Goal: Transaction & Acquisition: Purchase product/service

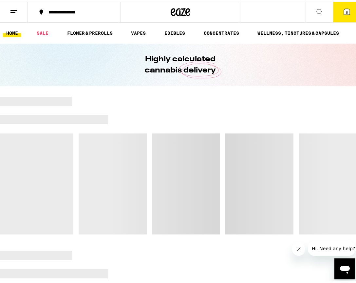
click at [348, 15] on button "5" at bounding box center [347, 10] width 28 height 20
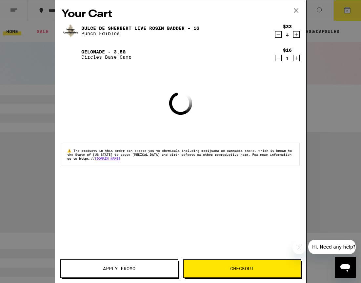
click at [276, 39] on div "[PERSON_NAME] Live [PERSON_NAME] [PERSON_NAME] - 1g Punch Edibles $33 4" at bounding box center [181, 31] width 238 height 18
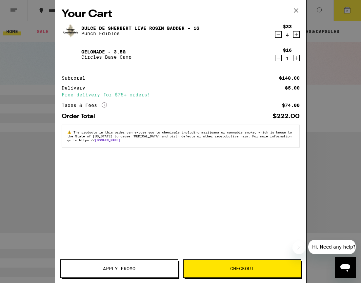
click at [276, 37] on icon "Decrement" at bounding box center [278, 34] width 6 height 8
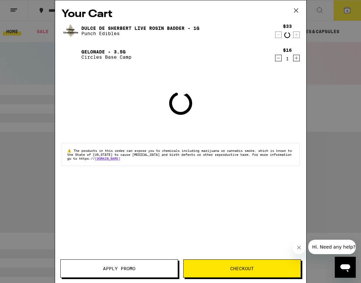
click at [276, 37] on icon "Decrement" at bounding box center [278, 35] width 6 height 8
click at [276, 36] on icon "Decrement" at bounding box center [278, 35] width 6 height 8
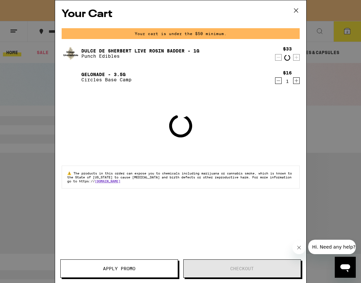
click at [277, 35] on div "Your cart is under the $50 minimum." at bounding box center [181, 33] width 238 height 11
click at [282, 55] on div "$33 1" at bounding box center [287, 54] width 25 height 14
click at [279, 56] on icon "Decrement" at bounding box center [278, 57] width 6 height 8
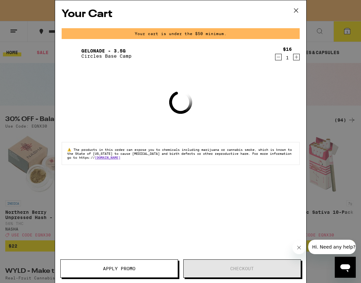
click at [279, 57] on icon "Decrement" at bounding box center [278, 57] width 6 height 8
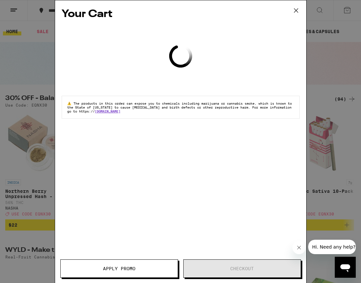
click at [279, 57] on div "Your Cart Loading ⚠️ The products in this order can expose you to chemicals inc…" at bounding box center [180, 131] width 251 height 263
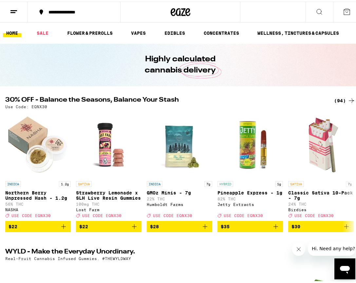
click at [342, 98] on div "(94)" at bounding box center [344, 99] width 21 height 8
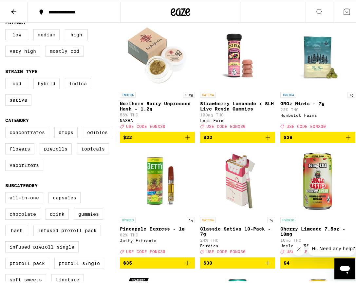
scroll to position [107, 0]
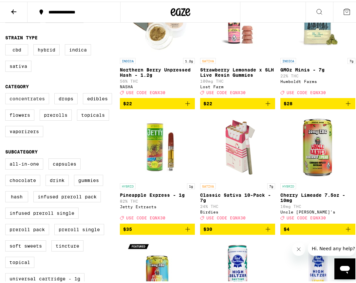
click at [40, 103] on label "Concentrates" at bounding box center [27, 96] width 44 height 11
click at [7, 93] on input "Concentrates" at bounding box center [7, 92] width 0 height 0
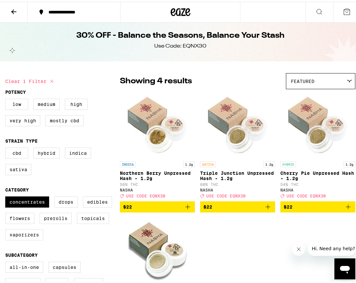
scroll to position [139, 0]
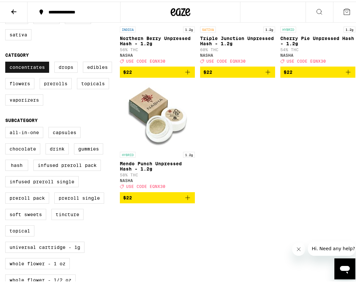
click at [30, 70] on label "Concentrates" at bounding box center [27, 65] width 44 height 11
click at [7, 61] on input "Concentrates" at bounding box center [7, 61] width 0 height 0
checkbox input "false"
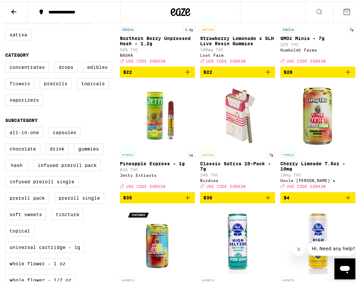
click at [25, 83] on label "Flowers" at bounding box center [19, 81] width 29 height 11
click at [7, 61] on input "Flowers" at bounding box center [7, 61] width 0 height 0
checkbox input "true"
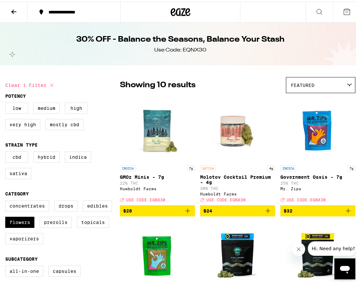
scroll to position [8, 0]
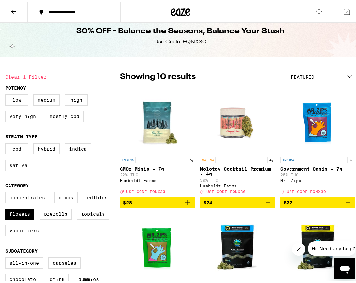
click at [11, 165] on label "Sativa" at bounding box center [18, 163] width 26 height 11
click at [7, 143] on input "Sativa" at bounding box center [7, 143] width 0 height 0
checkbox input "true"
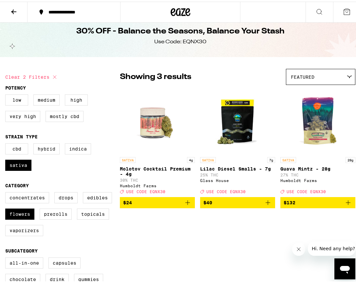
scroll to position [16, 0]
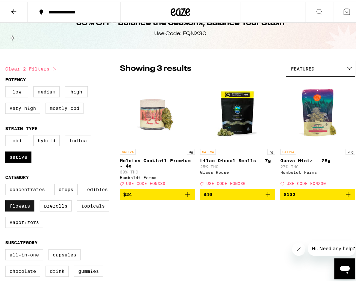
click at [10, 210] on label "Flowers" at bounding box center [19, 204] width 29 height 11
click at [7, 184] on input "Flowers" at bounding box center [7, 183] width 0 height 0
checkbox input "false"
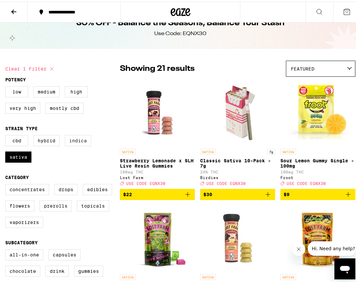
click at [75, 141] on label "Indica" at bounding box center [78, 138] width 26 height 11
click at [7, 135] on input "Indica" at bounding box center [7, 134] width 0 height 0
checkbox input "true"
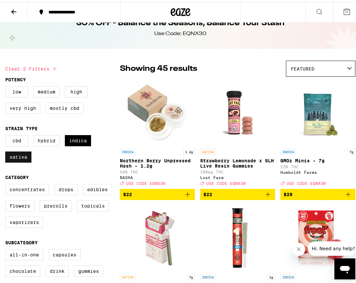
click at [12, 158] on label "Sativa" at bounding box center [18, 155] width 26 height 11
click at [7, 135] on input "Sativa" at bounding box center [7, 134] width 0 height 0
checkbox input "false"
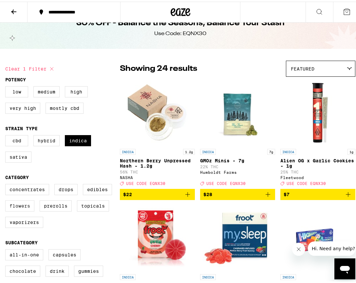
click at [12, 210] on label "Flowers" at bounding box center [19, 204] width 29 height 11
click at [7, 184] on input "Flowers" at bounding box center [7, 183] width 0 height 0
checkbox input "true"
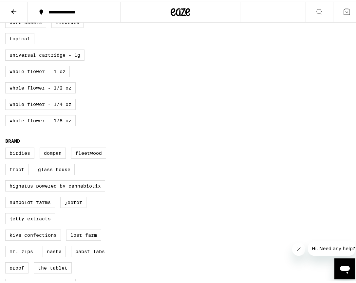
scroll to position [365, 0]
